Goal: Task Accomplishment & Management: Use online tool/utility

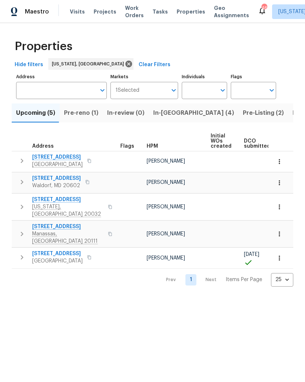
click at [76, 118] on span "Pre-reno (1)" at bounding box center [81, 113] width 34 height 10
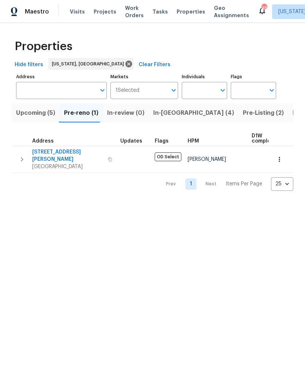
click at [122, 114] on span "In-review (0)" at bounding box center [125, 113] width 37 height 10
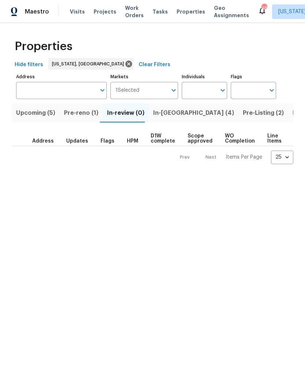
click at [76, 117] on span "Pre-reno (1)" at bounding box center [81, 113] width 34 height 10
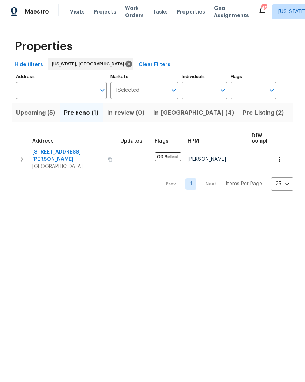
click at [165, 113] on span "In-reno (4)" at bounding box center [193, 113] width 81 height 10
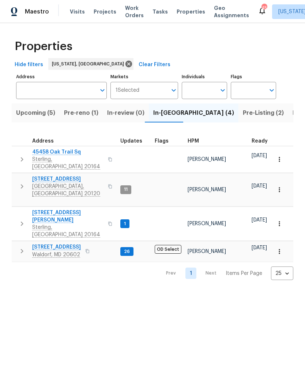
click at [66, 175] on span "14600 Stone Range Dr" at bounding box center [67, 178] width 71 height 7
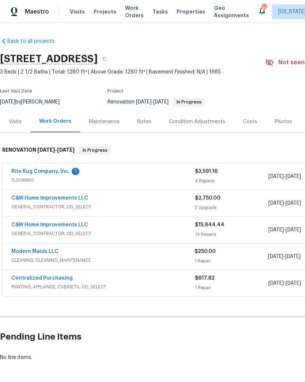
click at [105, 11] on span "Projects" at bounding box center [105, 11] width 23 height 7
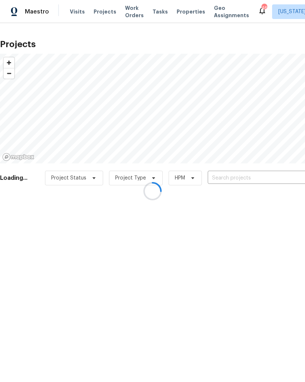
click at [266, 177] on div at bounding box center [152, 191] width 305 height 382
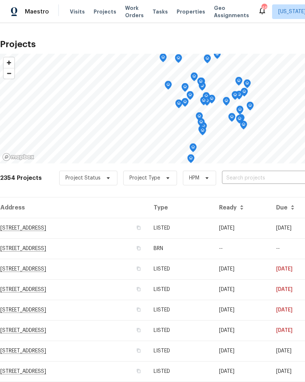
click at [249, 173] on input "text" at bounding box center [264, 178] width 84 height 11
type input "1"
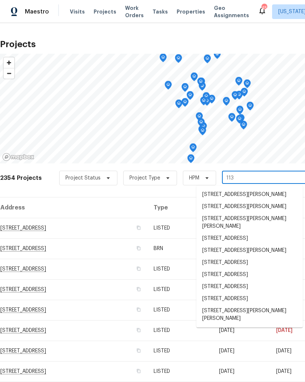
type input "113 n"
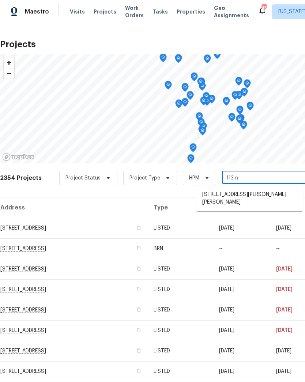
click at [253, 194] on li "113 N Harrison Rd, Sterling, VA 20164" at bounding box center [249, 199] width 106 height 20
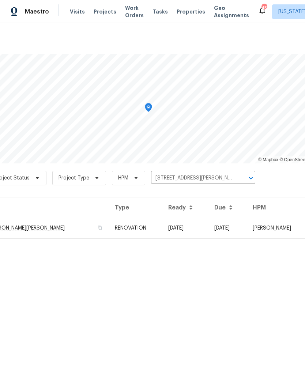
scroll to position [0, 63]
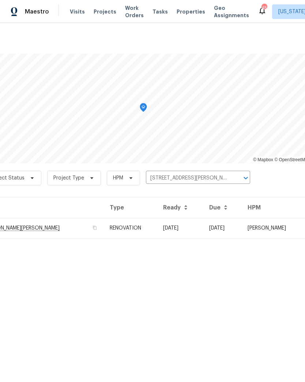
click at [244, 224] on td "Nicolas Campuzano" at bounding box center [273, 228] width 62 height 20
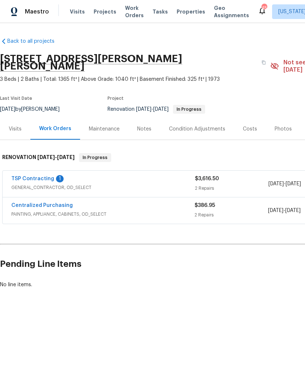
click at [103, 12] on span "Projects" at bounding box center [105, 11] width 23 height 7
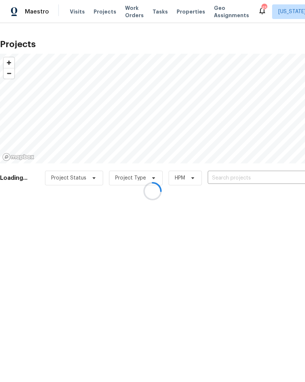
click at [244, 176] on div at bounding box center [152, 191] width 305 height 382
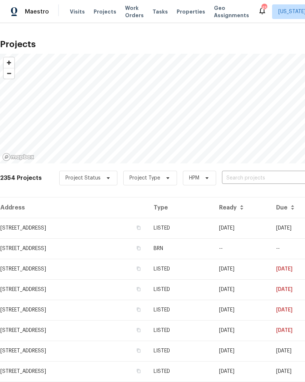
click at [233, 176] on input "text" at bounding box center [264, 178] width 84 height 11
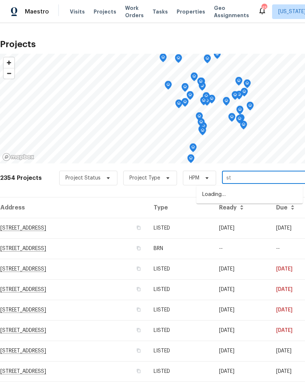
type input "s"
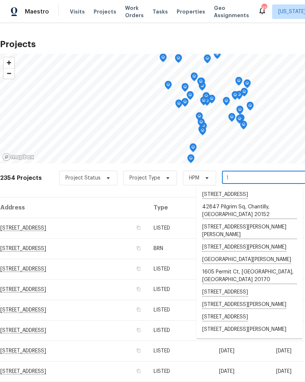
type input "14"
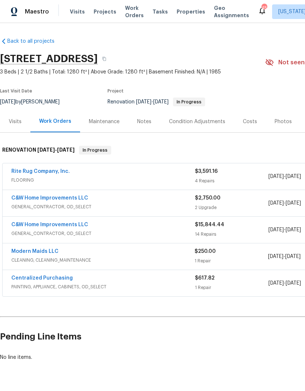
click at [162, 228] on div "C&W Home Improvements LLC" at bounding box center [103, 225] width 184 height 9
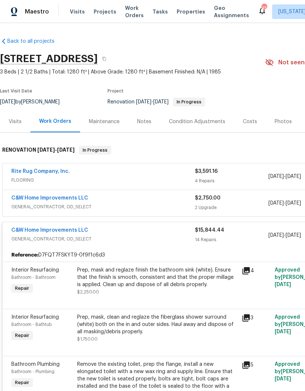
click at [174, 204] on span "GENERAL_CONTRACTOR, OD_SELECT" at bounding box center [103, 206] width 184 height 7
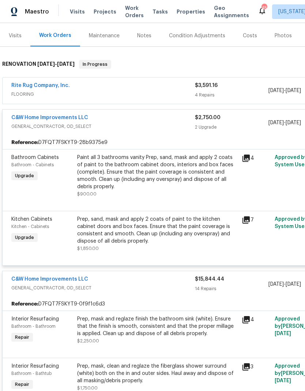
scroll to position [86, 0]
click at [181, 287] on span "GENERAL_CONTRACTOR, OD_SELECT" at bounding box center [103, 288] width 184 height 7
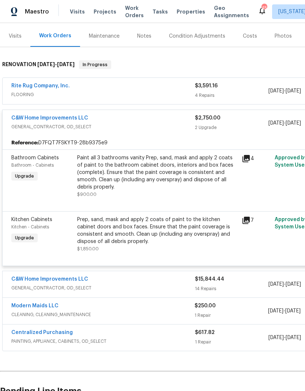
click at [206, 284] on div "$15,844.44 14 Repairs" at bounding box center [231, 285] width 73 height 18
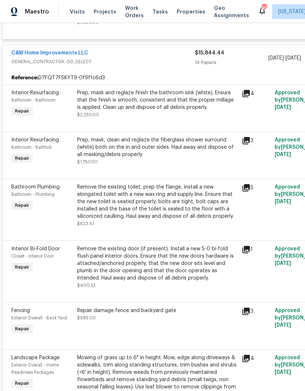
scroll to position [312, 0]
click at [168, 108] on div "Prep, mask and reglaze finish the bathroom sink (white). Ensure that the finish…" at bounding box center [157, 100] width 160 height 22
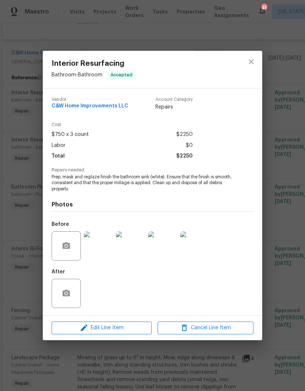
click at [241, 69] on div at bounding box center [251, 69] width 22 height 37
click at [252, 64] on icon "close" at bounding box center [251, 61] width 9 height 9
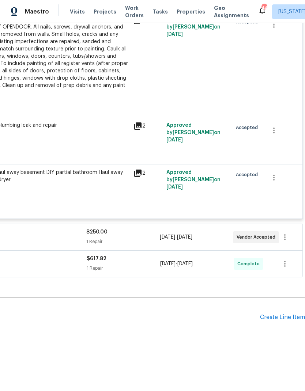
scroll to position [1087, 108]
click at [284, 242] on icon "button" at bounding box center [284, 237] width 9 height 9
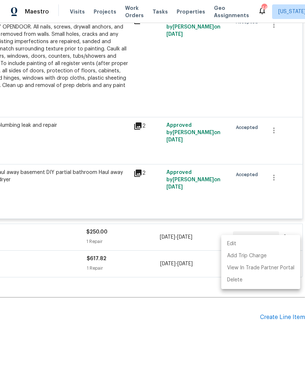
click at [271, 244] on li "Edit" at bounding box center [260, 244] width 79 height 12
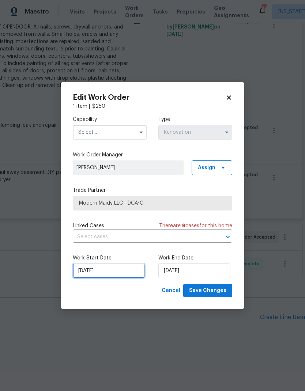
click at [112, 275] on input "[DATE]" at bounding box center [109, 271] width 72 height 15
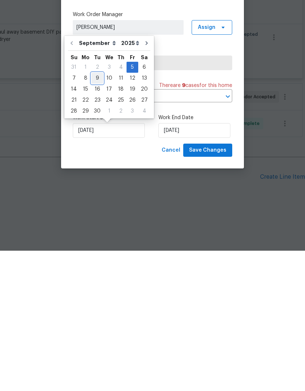
click at [97, 213] on div "9" at bounding box center [97, 218] width 12 height 10
type input "[DATE]"
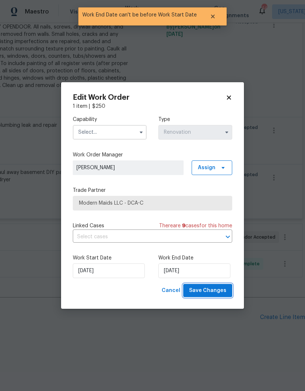
click at [213, 291] on span "Save Changes" at bounding box center [207, 290] width 37 height 9
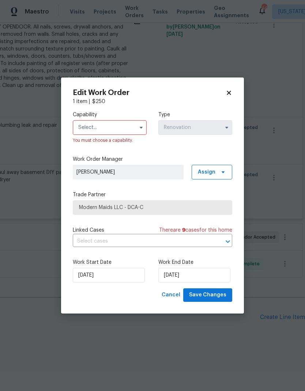
click at [141, 126] on icon "button" at bounding box center [141, 128] width 6 height 6
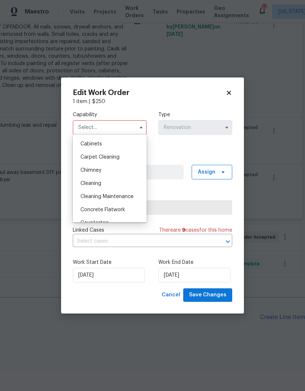
scroll to position [63, 0]
click at [118, 187] on div "Cleaning" at bounding box center [110, 185] width 70 height 13
type input "Cleaning"
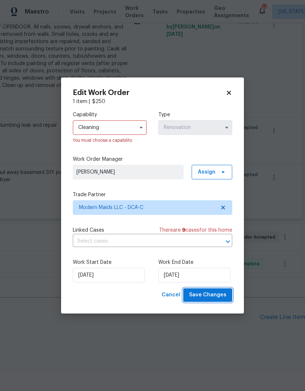
click at [212, 296] on span "Save Changes" at bounding box center [207, 295] width 37 height 9
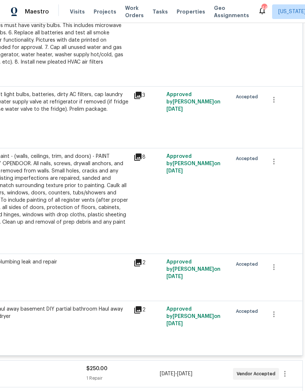
scroll to position [948, 108]
